Goal: Browse casually: Explore the website without a specific task or goal

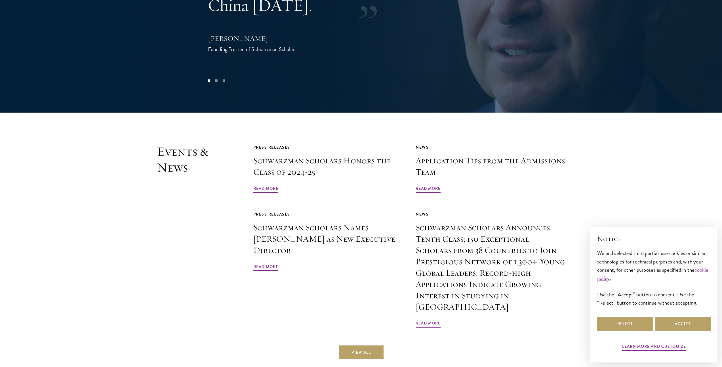
scroll to position [1220, 0]
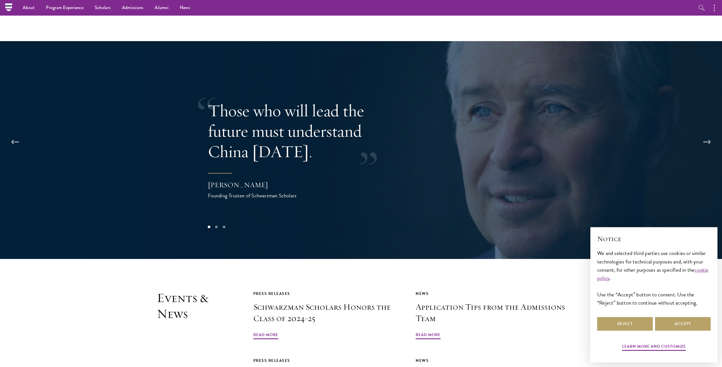
drag, startPoint x: 211, startPoint y: 167, endPoint x: 245, endPoint y: 166, distance: 34.6
click at [245, 180] on div "[PERSON_NAME]" at bounding box center [264, 185] width 113 height 10
drag, startPoint x: 247, startPoint y: 166, endPoint x: 257, endPoint y: 167, distance: 9.9
click at [257, 180] on div "[PERSON_NAME]" at bounding box center [264, 185] width 113 height 10
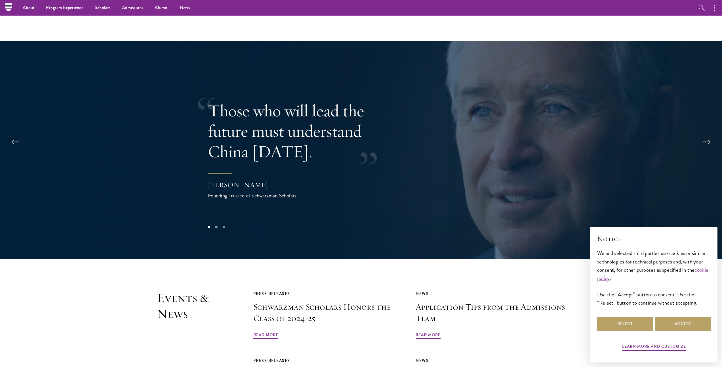
click at [257, 180] on div "[PERSON_NAME]" at bounding box center [264, 185] width 113 height 10
click at [256, 180] on div "[PERSON_NAME]" at bounding box center [264, 185] width 113 height 10
